Goal: Information Seeking & Learning: Learn about a topic

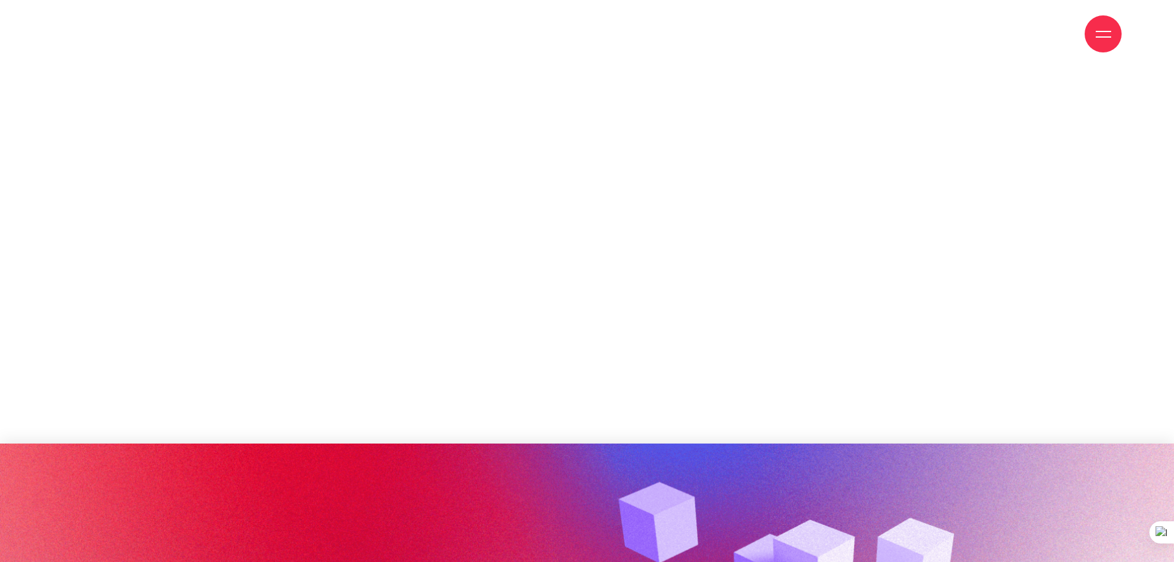
scroll to position [2281, 0]
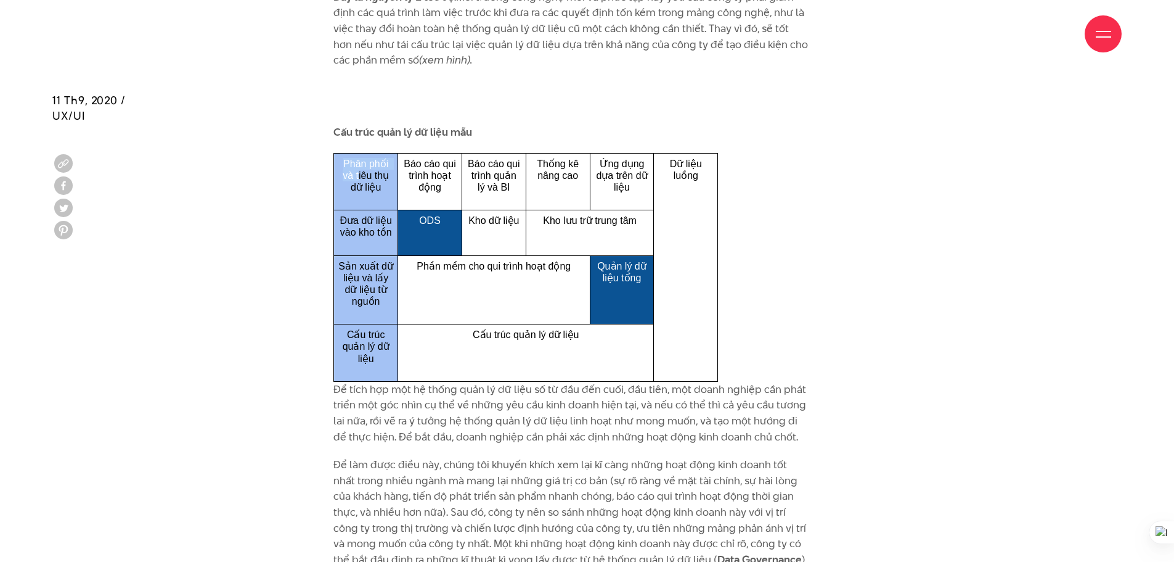
drag, startPoint x: 359, startPoint y: 197, endPoint x: 742, endPoint y: 377, distance: 423.0
click at [742, 377] on div "Phân phối và tiêu thụ dữ liệu Báo cáo qui trình hoạt động Báo cáo qui trình quả…" at bounding box center [571, 267] width 476 height 229
click at [732, 303] on div "Phân phối và tiêu thụ dữ liệu Báo cáo qui trình hoạt động Báo cáo qui trình quả…" at bounding box center [571, 267] width 476 height 229
drag, startPoint x: 334, startPoint y: 182, endPoint x: 680, endPoint y: 343, distance: 381.7
click at [680, 210] on tr "Phân phối và tiêu thụ dữ liệu Báo cáo qui trình hoạt động Báo cáo qui trình quả…" at bounding box center [526, 181] width 384 height 57
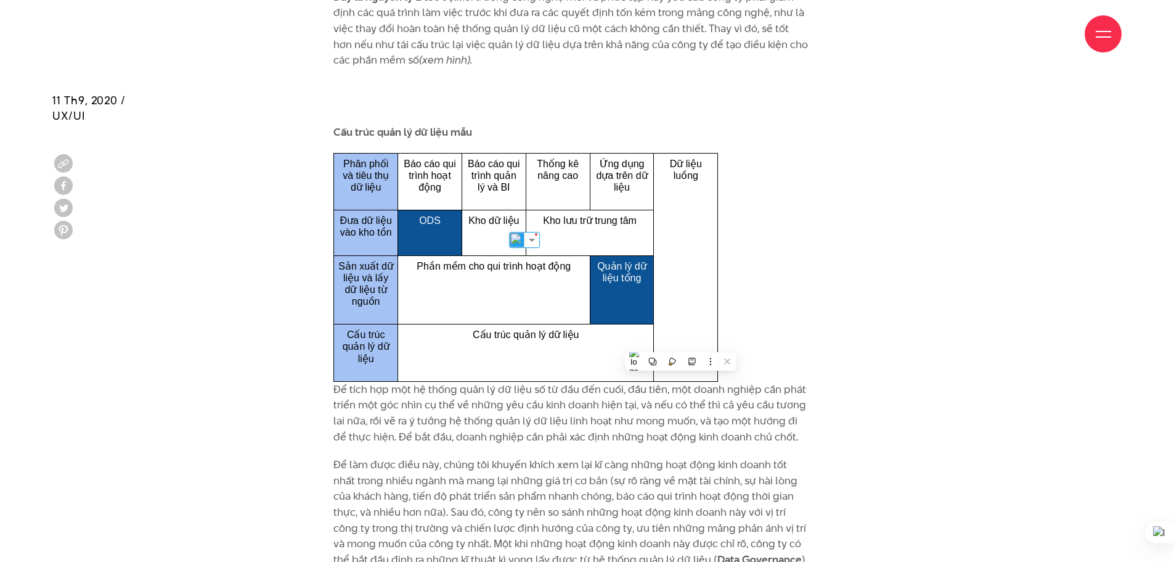
click at [835, 261] on div "Cấu trúc quản lý dữ liệu mẫu Phân phối và tiêu thụ dữ liệu Báo cáo qui trình ho…" at bounding box center [587, 238] width 550 height 285
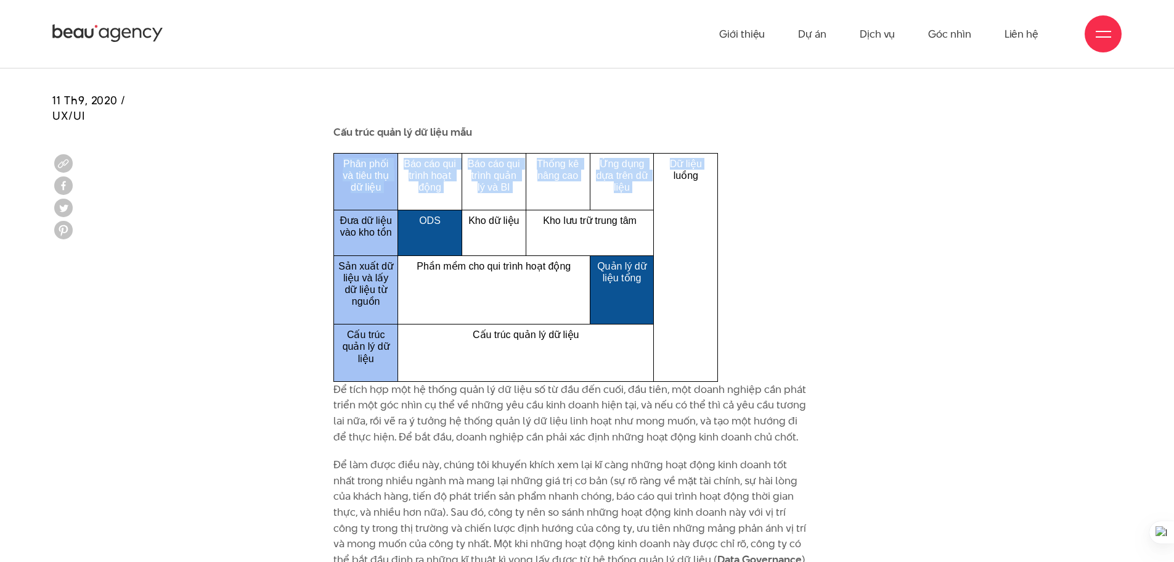
drag, startPoint x: 345, startPoint y: 181, endPoint x: 668, endPoint y: 372, distance: 375.0
click at [668, 210] on tr "Phân phối và tiêu thụ dữ liệu Báo cáo qui trình hoạt động Báo cáo qui trình quả…" at bounding box center [526, 181] width 384 height 57
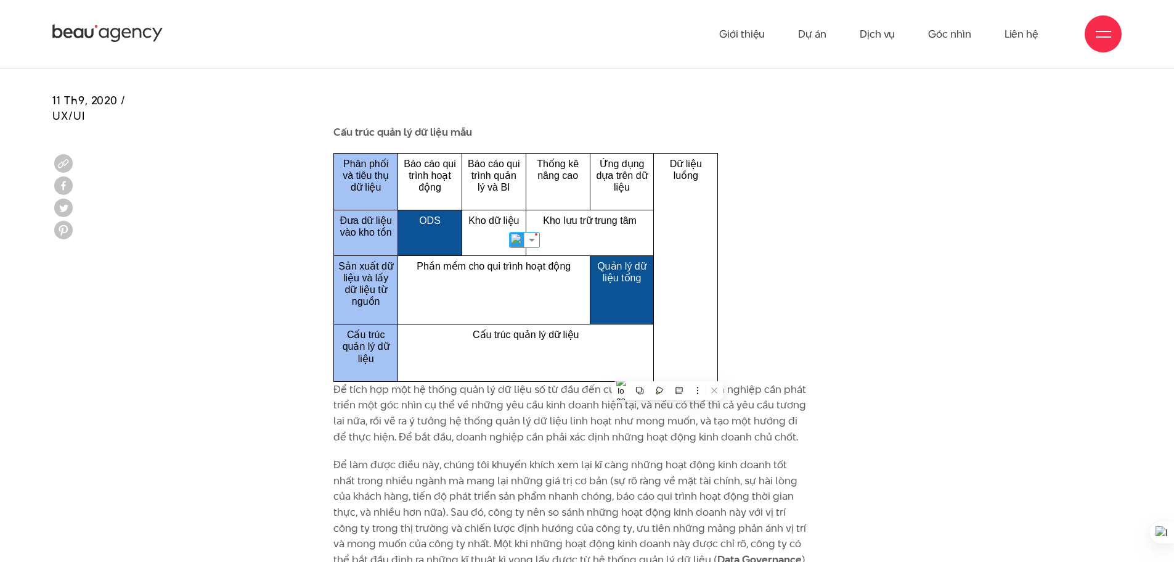
click at [894, 366] on div "Cấu trúc quản lý dữ liệu mẫu Phân phối và tiêu thụ dữ liệu Báo cáo qui trình ho…" at bounding box center [587, 238] width 1100 height 285
click at [438, 210] on td "Báo cáo qui trình hoạt động" at bounding box center [430, 181] width 64 height 57
click at [437, 248] on td "ODS" at bounding box center [430, 232] width 64 height 45
click at [437, 248] on div "Từ điển Tính năng AI" at bounding box center [430, 256] width 31 height 16
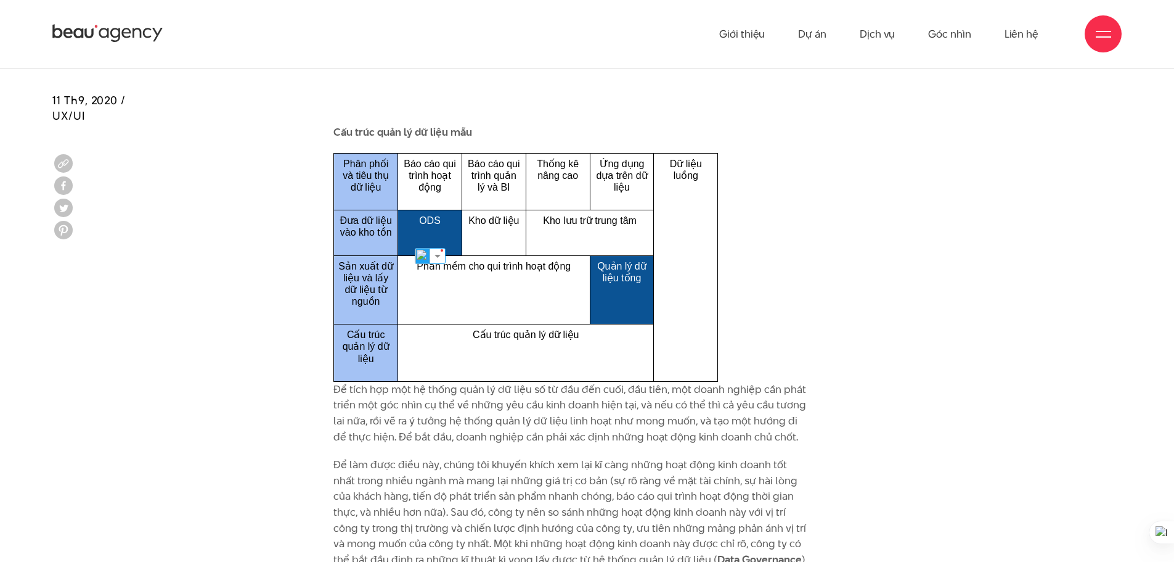
click at [595, 279] on p "Quản lý dữ liệu tổng" at bounding box center [622, 271] width 55 height 23
drag, startPoint x: 582, startPoint y: 290, endPoint x: 630, endPoint y: 347, distance: 74.8
click at [630, 347] on tbody "Phân phối và tiêu thụ dữ liệu Báo cáo qui trình hoạt động Báo cáo qui trình quả…" at bounding box center [526, 267] width 384 height 228
click at [602, 423] on p "Để tích hợp một hệ thống quản lý dữ liệu số từ đầu đến cuối, đầu tiên, một doan…" at bounding box center [571, 413] width 476 height 63
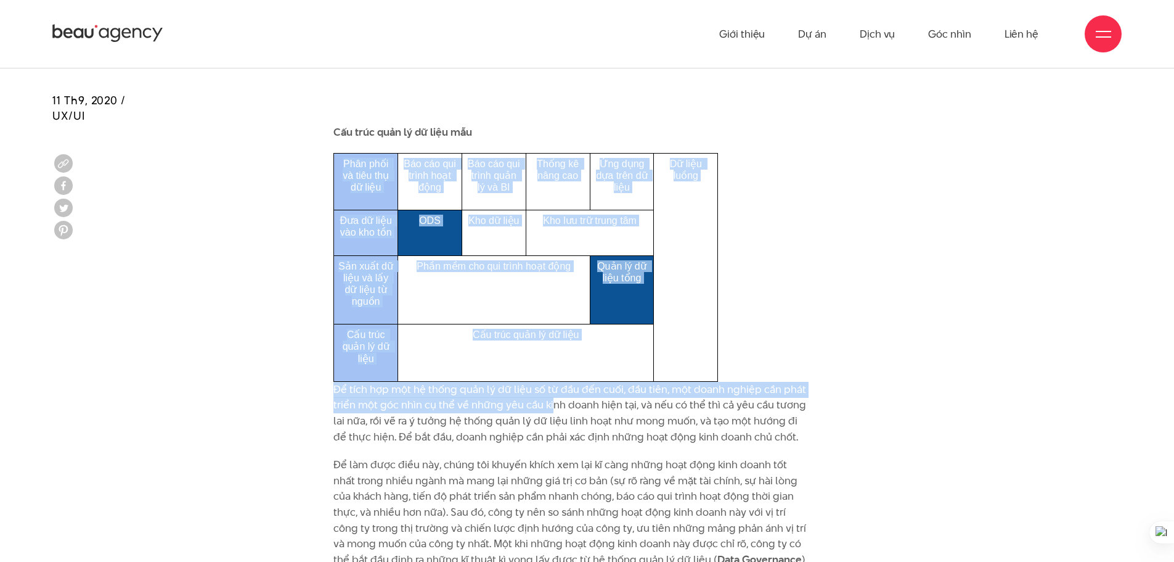
drag, startPoint x: 433, startPoint y: 386, endPoint x: 554, endPoint y: 423, distance: 125.8
click at [554, 423] on div "Nhiều CXO đã coi cấu trúc quản lý dữ liệu là khó khăn hàng đầu trong quá trình …" at bounding box center [587, 119] width 1174 height 3912
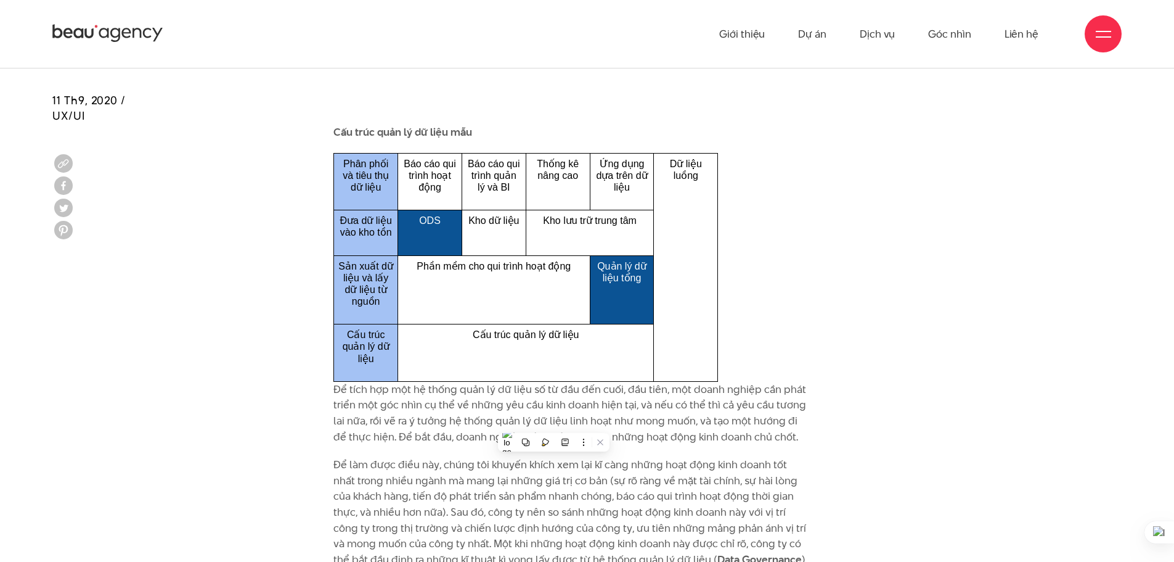
click at [456, 444] on p "Để tích hợp một hệ thống quản lý dữ liệu số từ đầu đến cuối, đầu tiên, một doan…" at bounding box center [571, 413] width 476 height 63
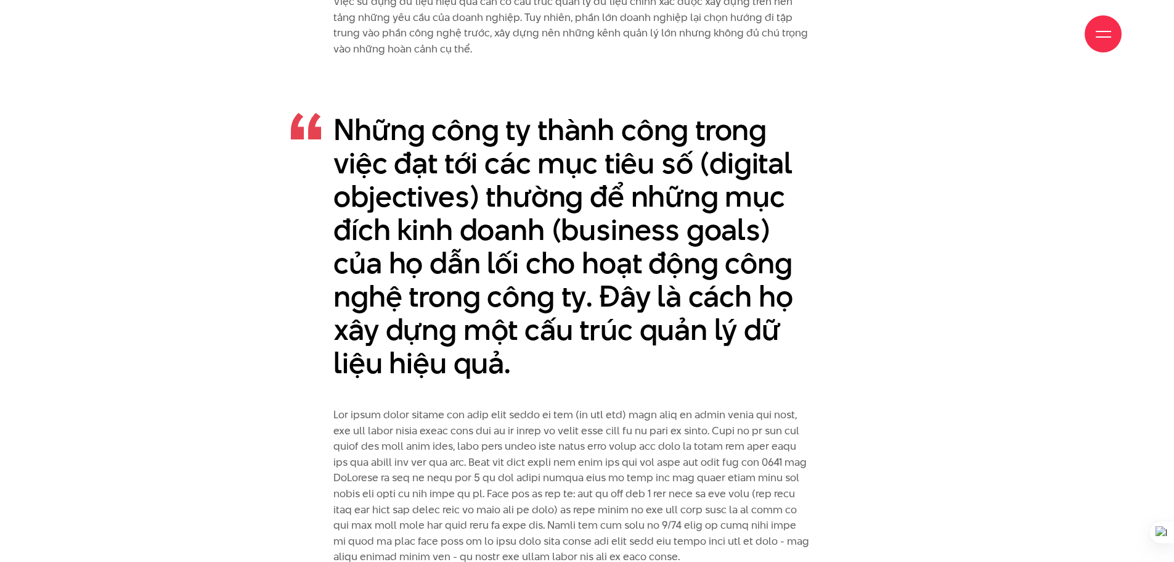
scroll to position [1171, 0]
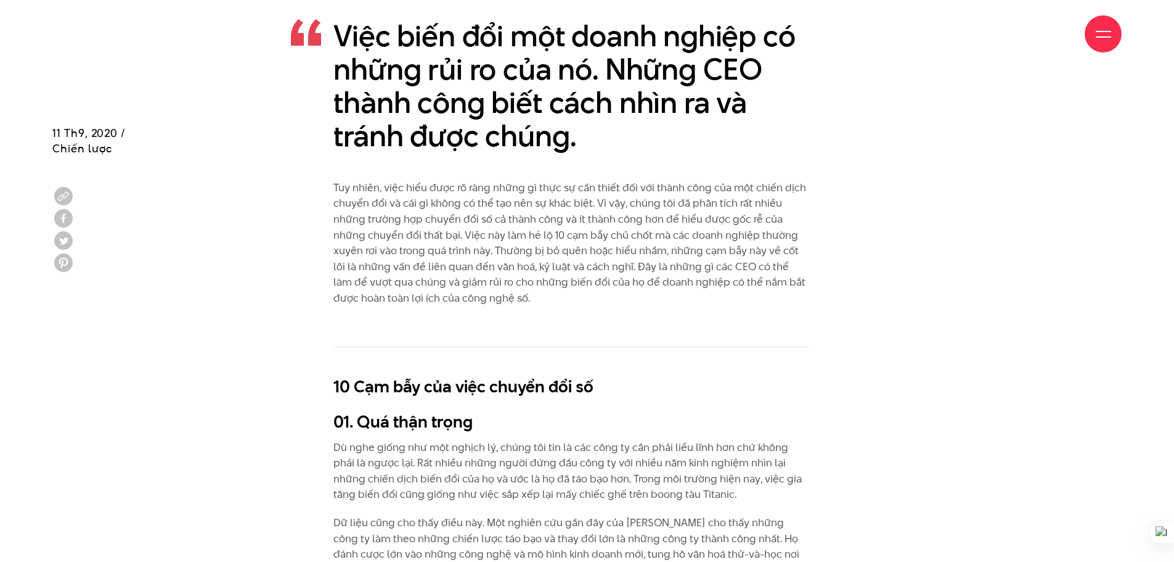
scroll to position [1541, 0]
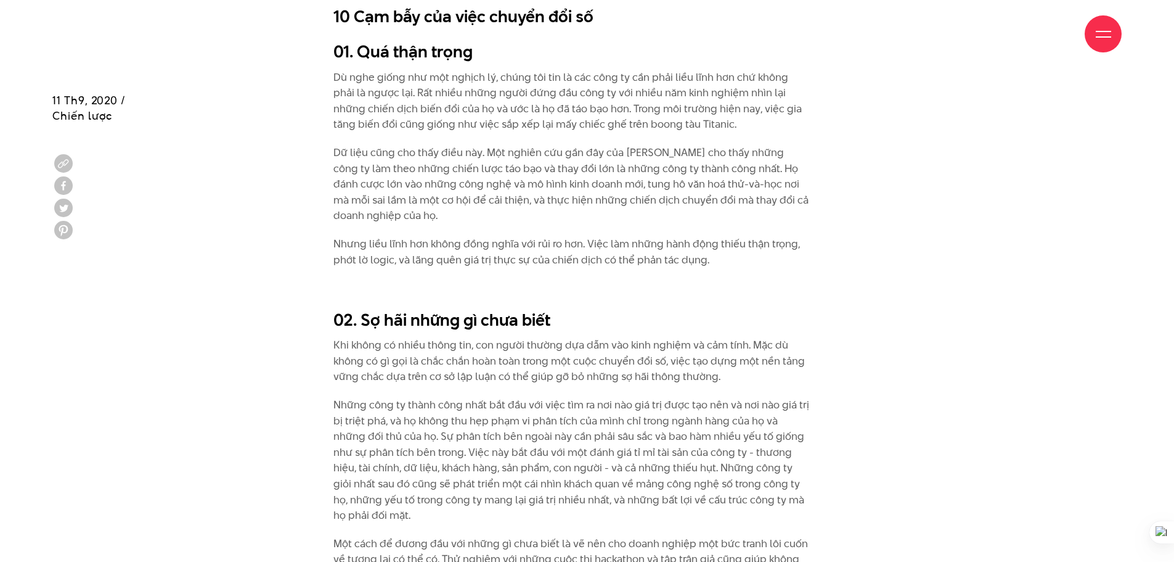
click at [747, 558] on p "Một cách để đương đầu với những gì chưa biết là vẽ nên cho doanh nghiệp một bức…" at bounding box center [571, 567] width 476 height 63
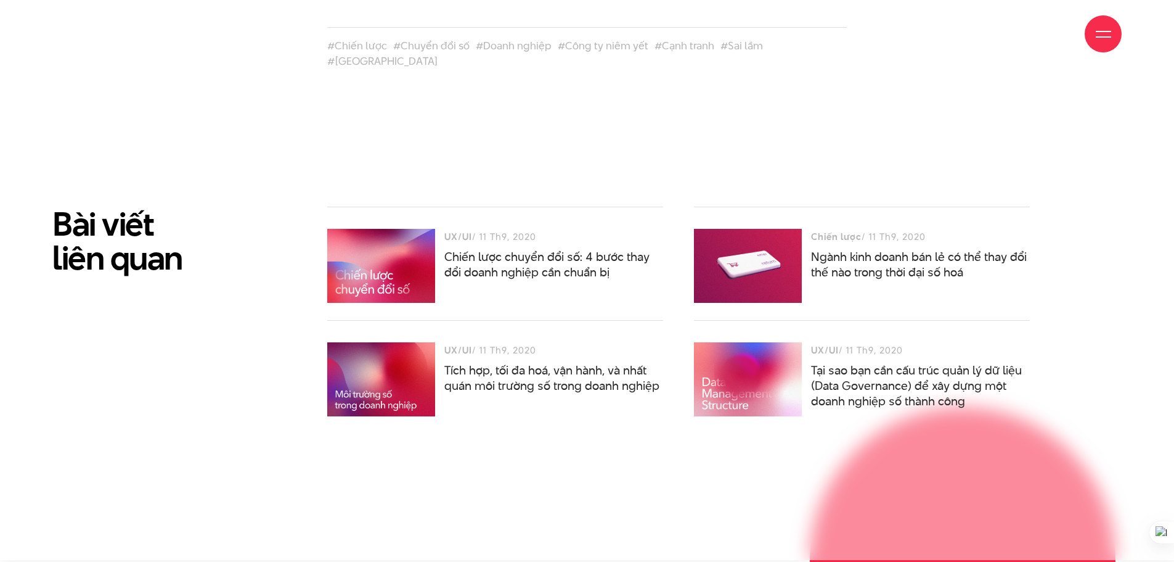
scroll to position [5721, 0]
